Goal: Task Accomplishment & Management: Manage account settings

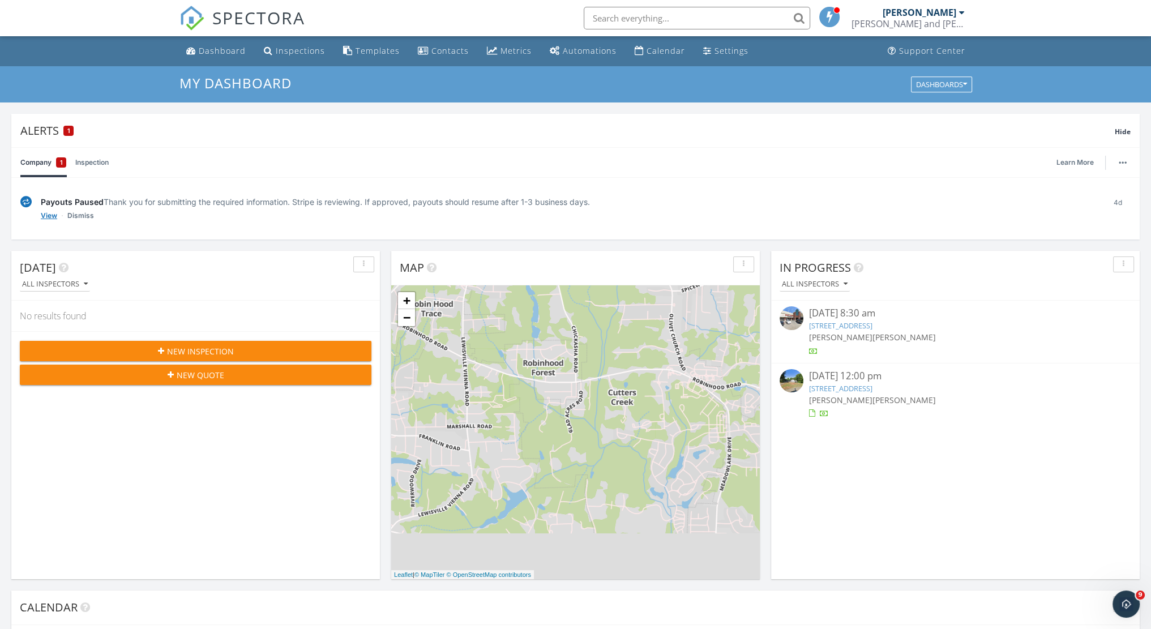
click at [46, 217] on link "View" at bounding box center [49, 215] width 16 height 11
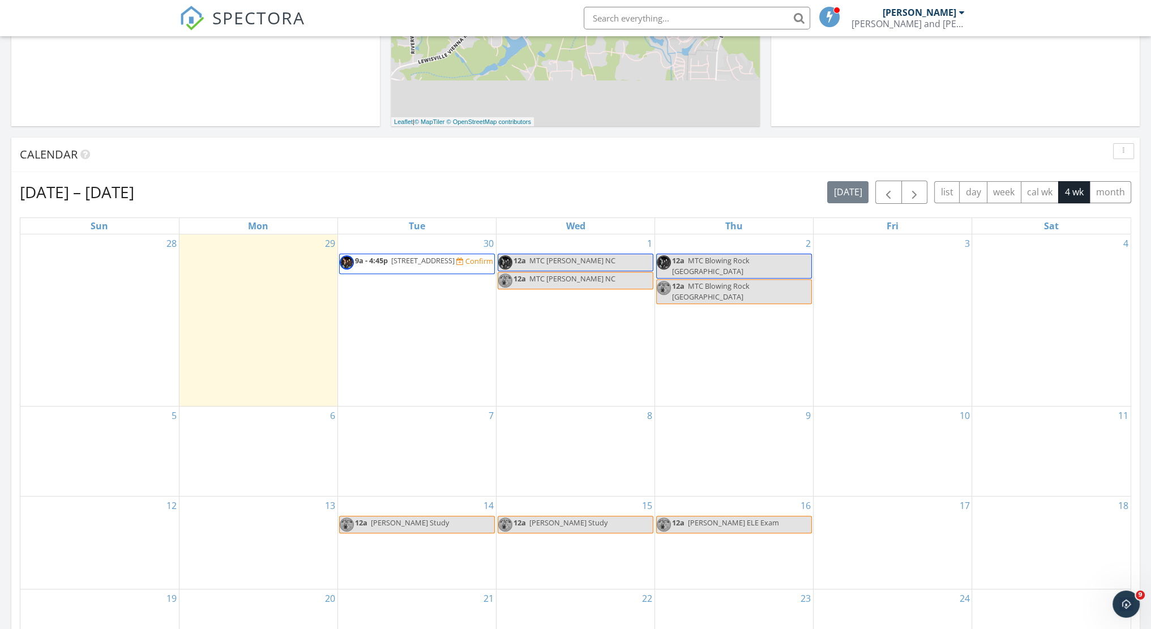
scroll to position [367, 0]
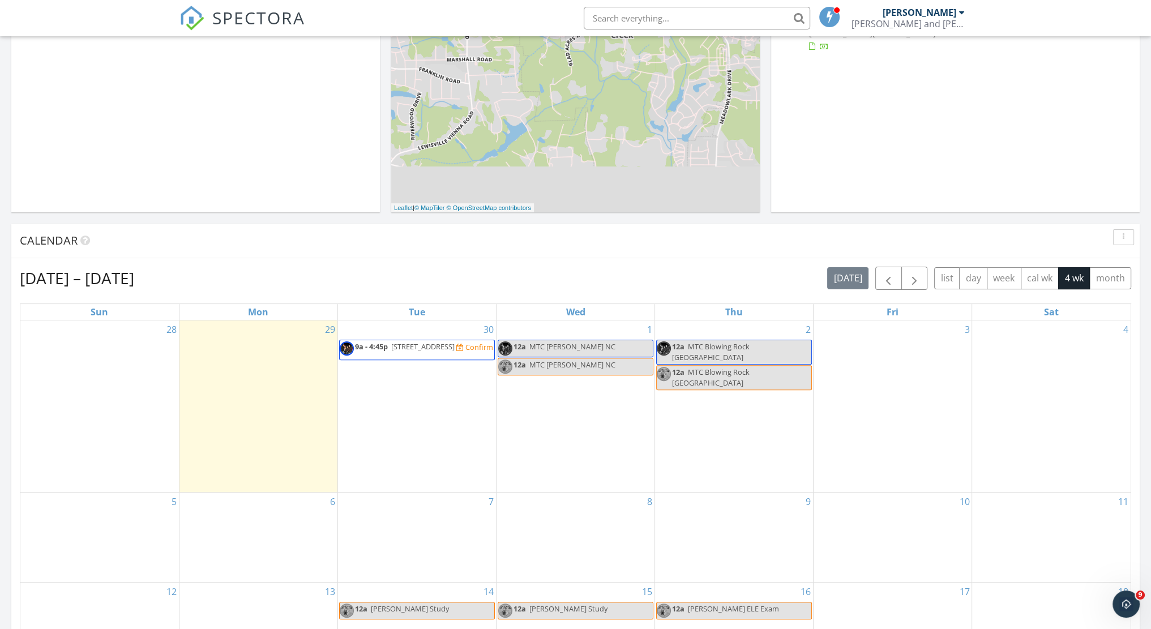
drag, startPoint x: 442, startPoint y: 351, endPoint x: 452, endPoint y: 345, distance: 12.2
click at [452, 345] on span "500 Cascade Ave, Winston-Salem 27127" at bounding box center [422, 346] width 63 height 10
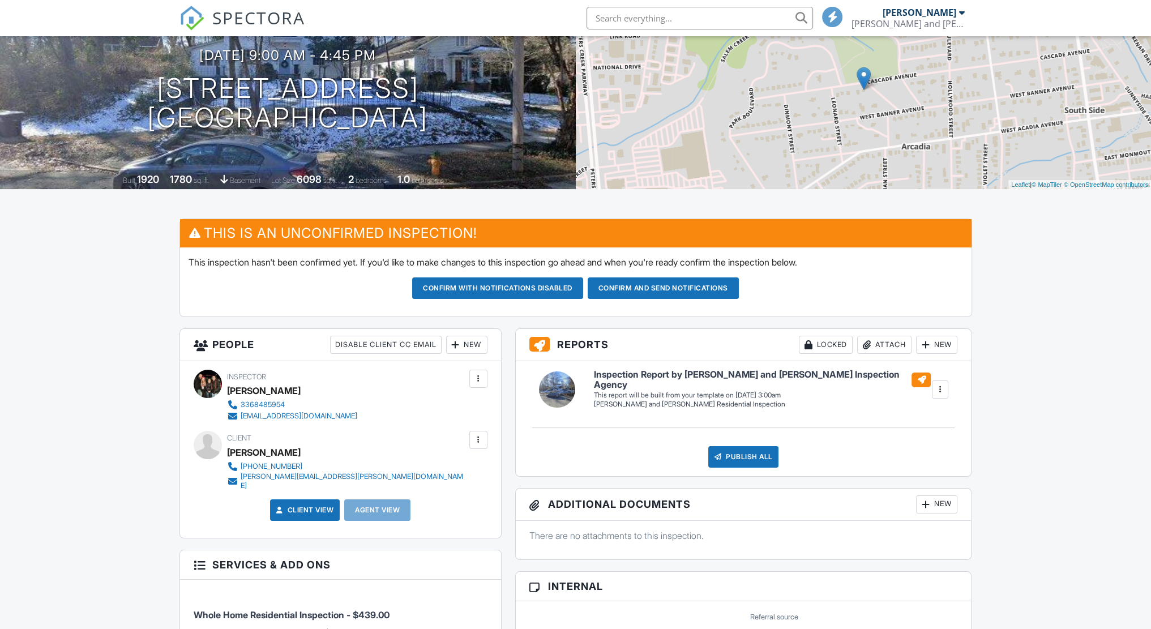
click at [476, 344] on div "New" at bounding box center [466, 345] width 41 height 18
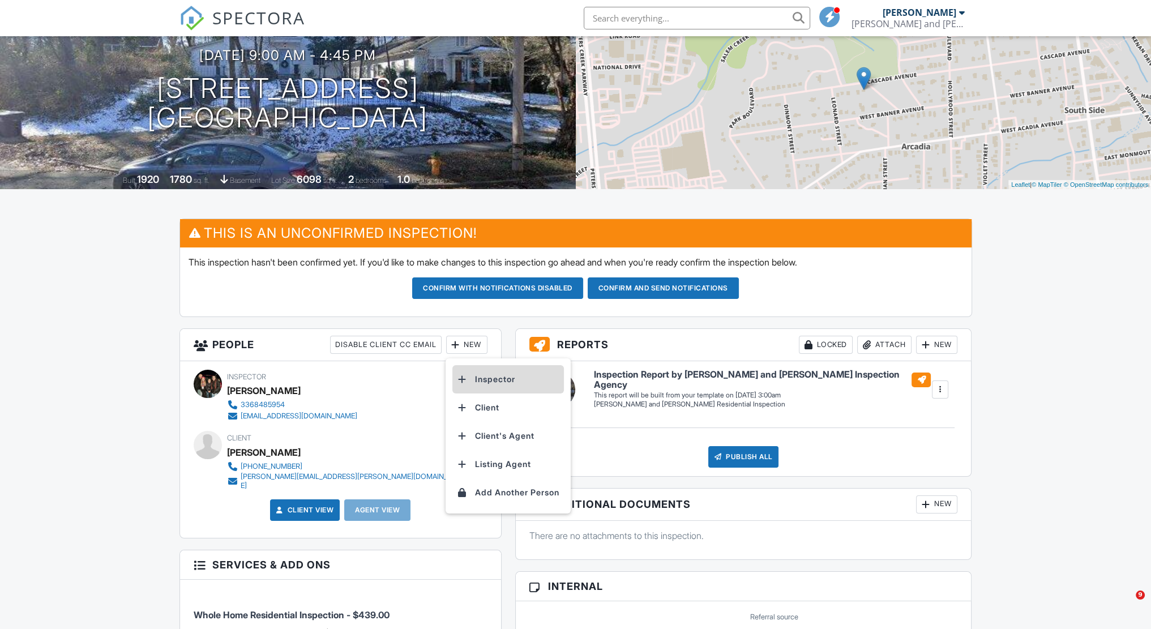
click at [492, 379] on li "Inspector" at bounding box center [508, 379] width 112 height 28
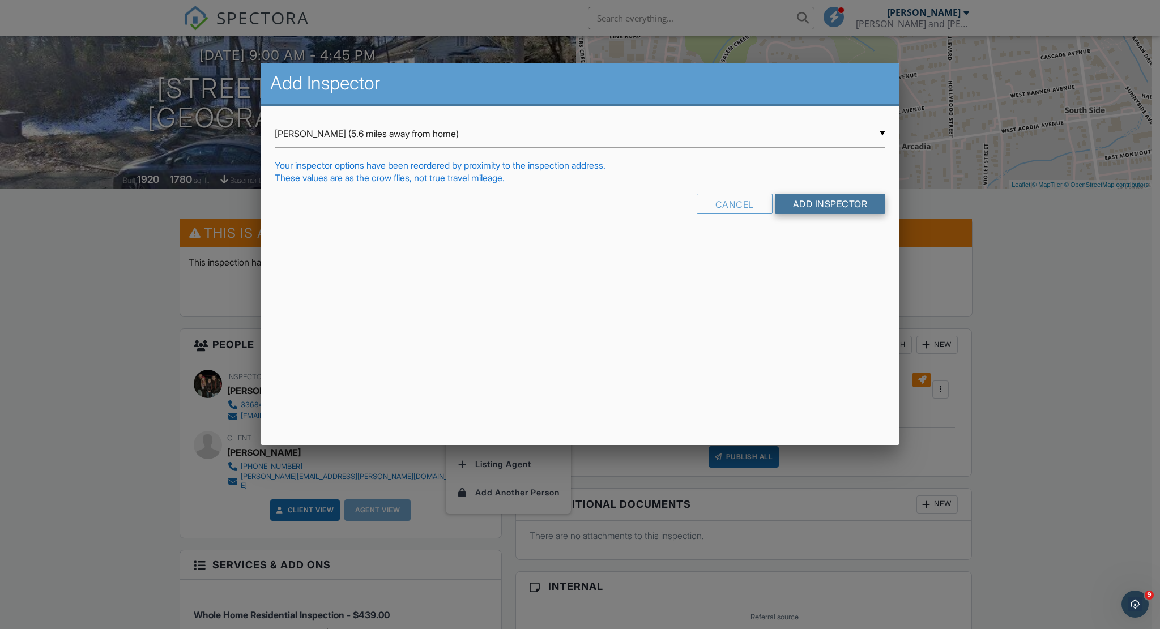
click at [832, 208] on input "Add Inspector" at bounding box center [830, 204] width 111 height 20
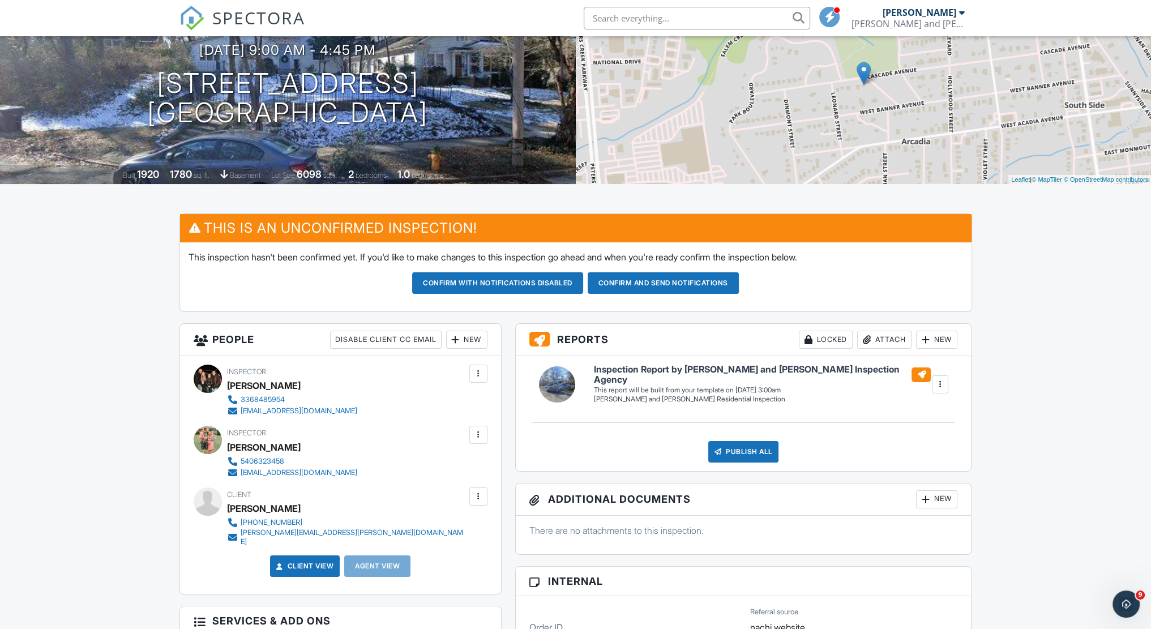
scroll to position [113, 0]
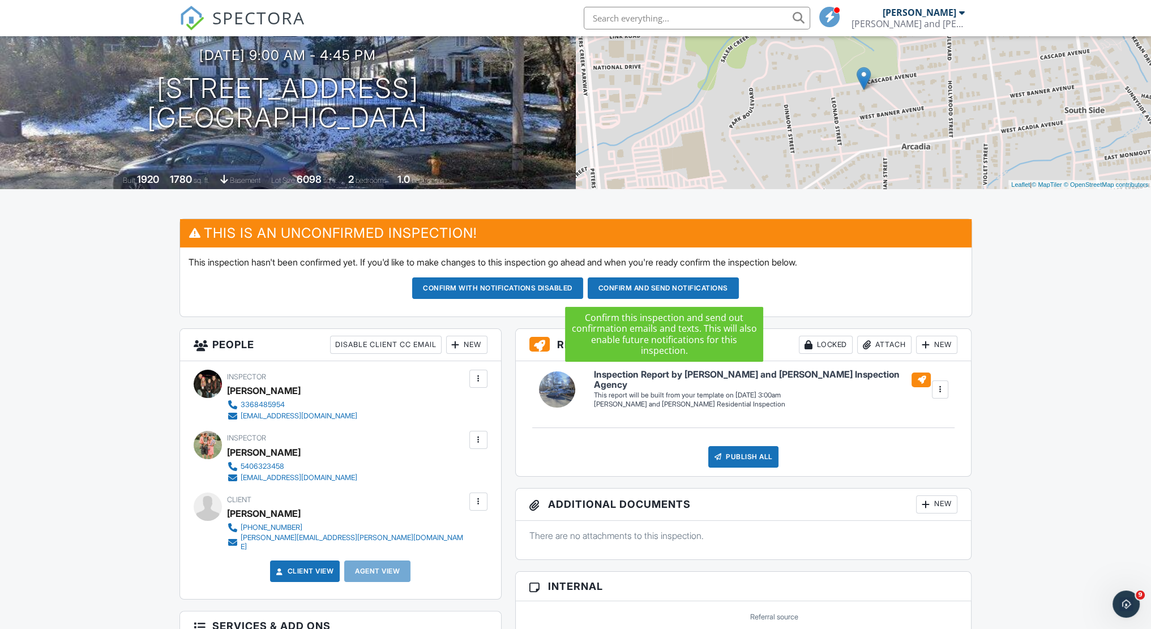
click at [667, 291] on button "Confirm and send notifications" at bounding box center [663, 288] width 151 height 22
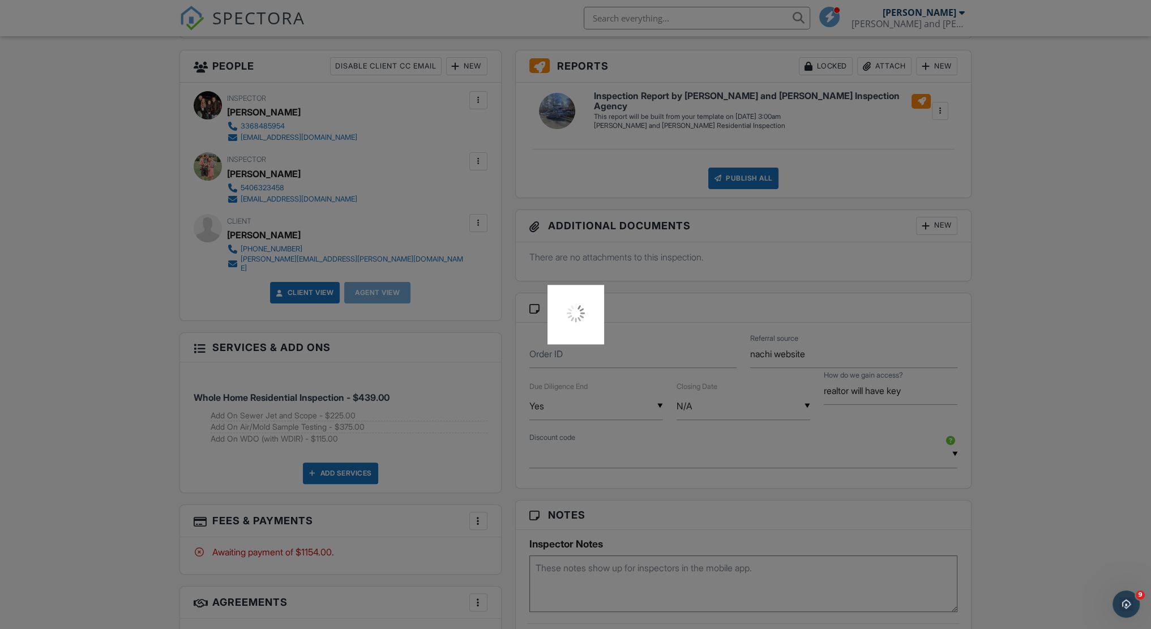
scroll to position [396, 0]
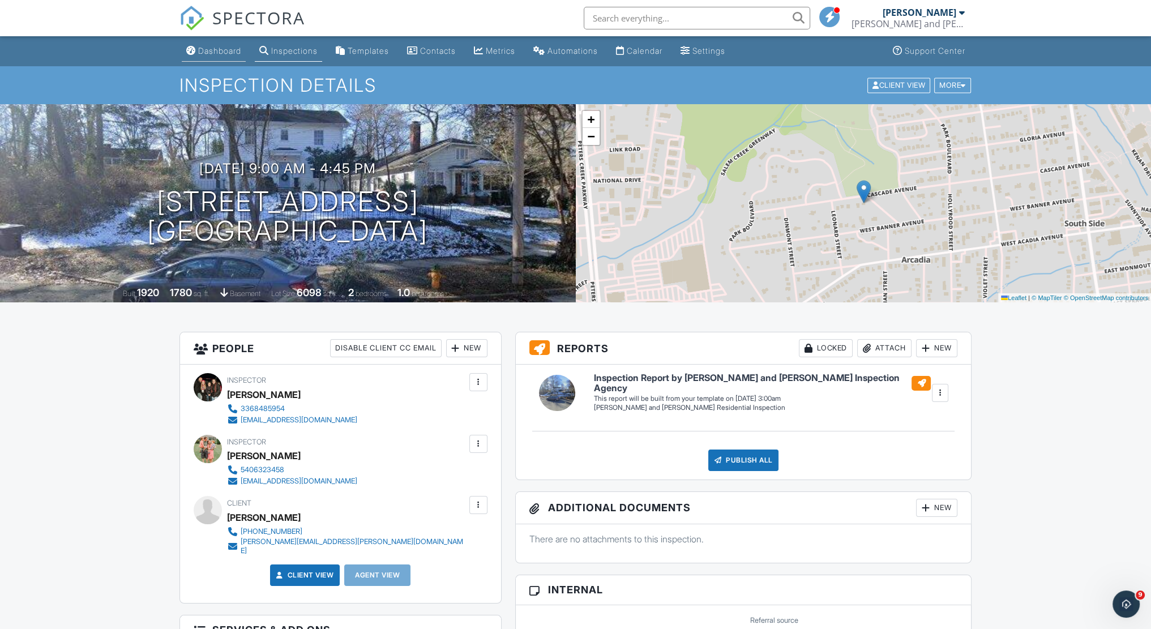
click at [231, 51] on div "Dashboard" at bounding box center [219, 51] width 43 height 10
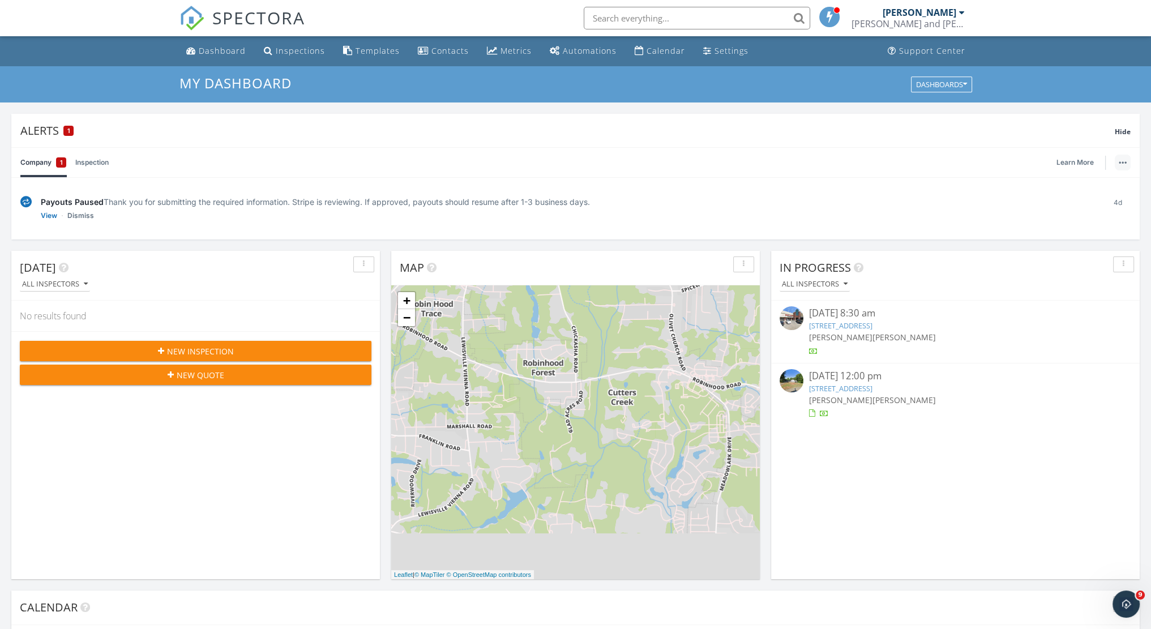
click at [1124, 163] on img "button" at bounding box center [1123, 162] width 8 height 2
click at [51, 216] on link "View" at bounding box center [49, 215] width 16 height 11
